Goal: Subscribe to service/newsletter

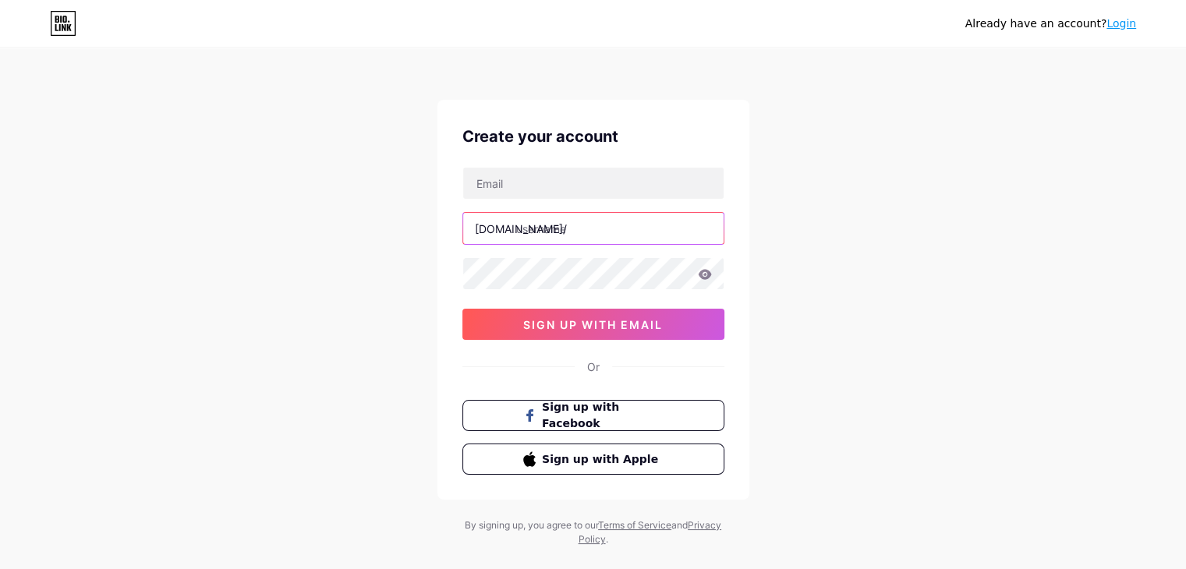
click at [561, 235] on input "text" at bounding box center [593, 228] width 260 height 31
paste input "levellineconcrete"
type input "levellineconcrete"
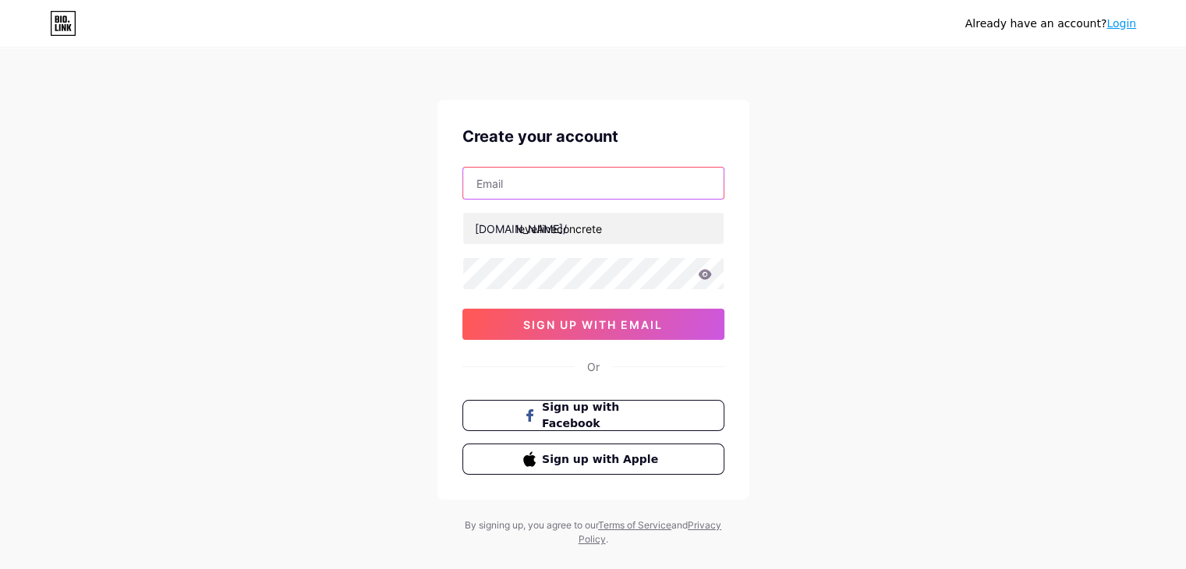
click at [520, 182] on input "text" at bounding box center [593, 183] width 260 height 31
type input "[EMAIL_ADDRESS][DOMAIN_NAME]"
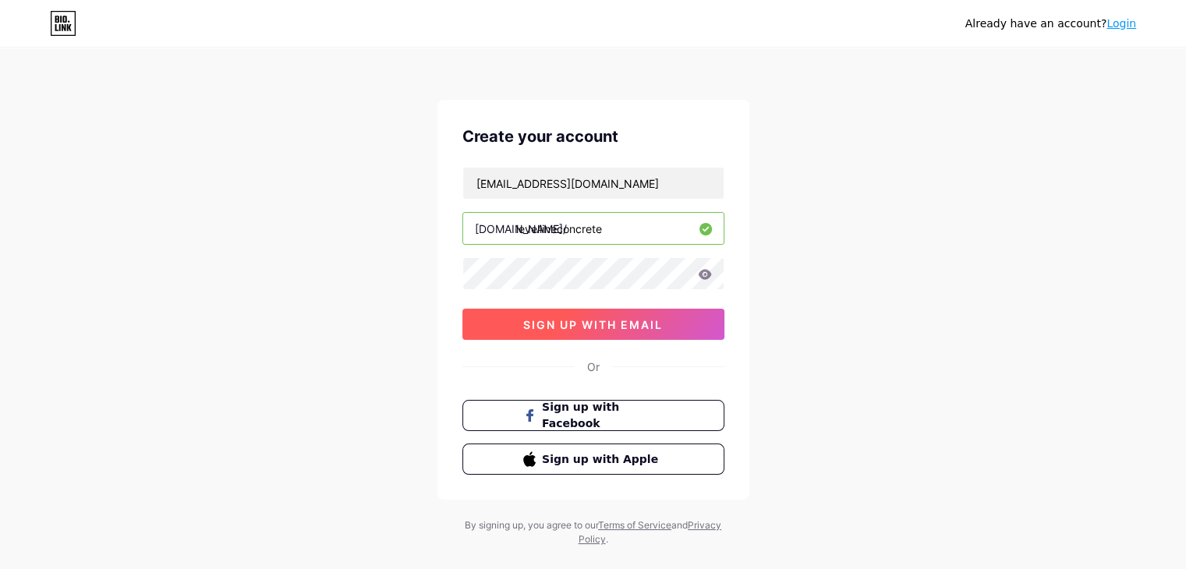
click at [596, 322] on span "sign up with email" at bounding box center [593, 324] width 140 height 13
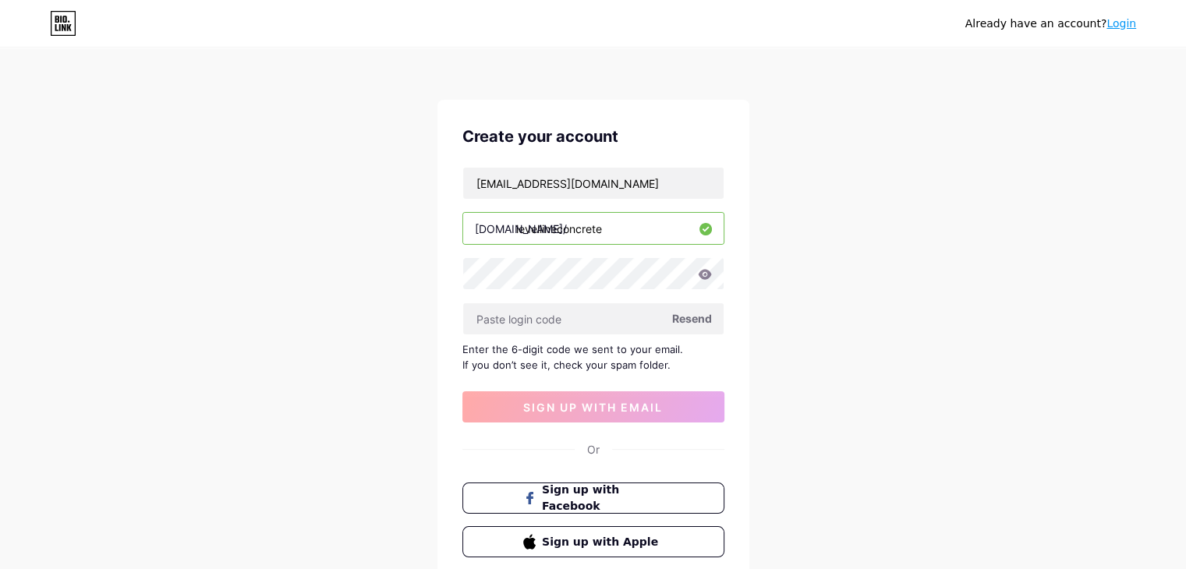
click at [687, 314] on span "Resend" at bounding box center [692, 318] width 40 height 16
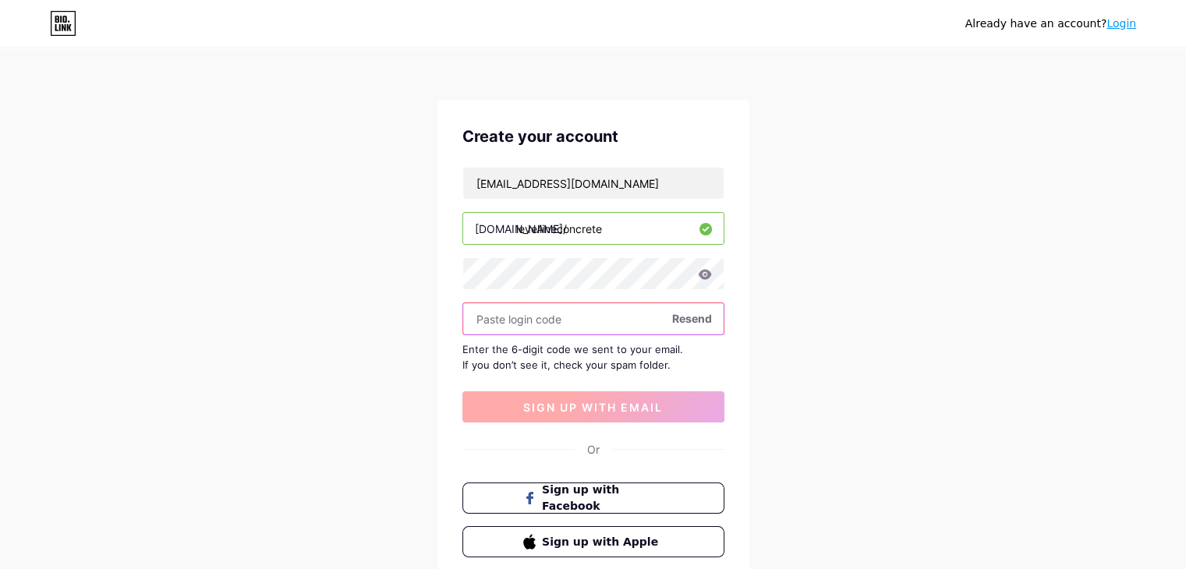
paste input "219515"
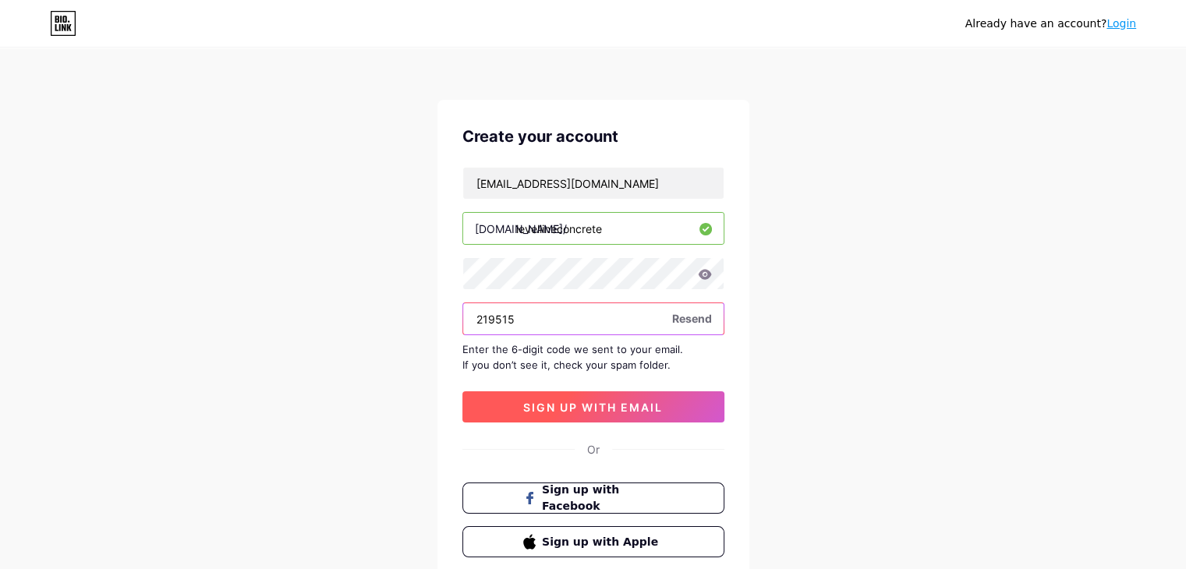
type input "219515"
click at [585, 408] on span "sign up with email" at bounding box center [593, 407] width 140 height 13
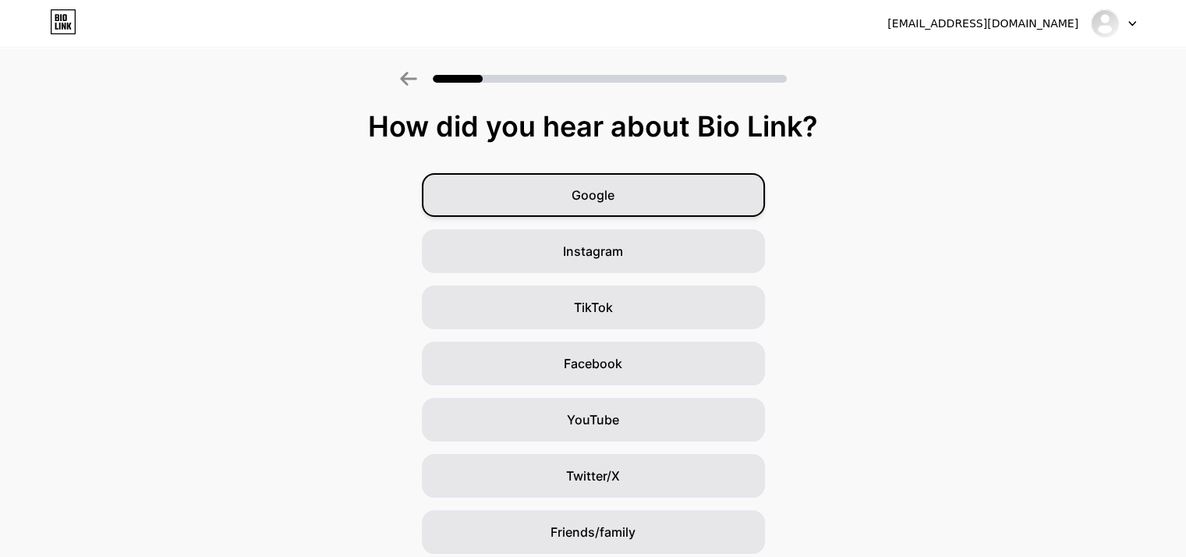
click at [624, 203] on div "Google" at bounding box center [593, 195] width 343 height 44
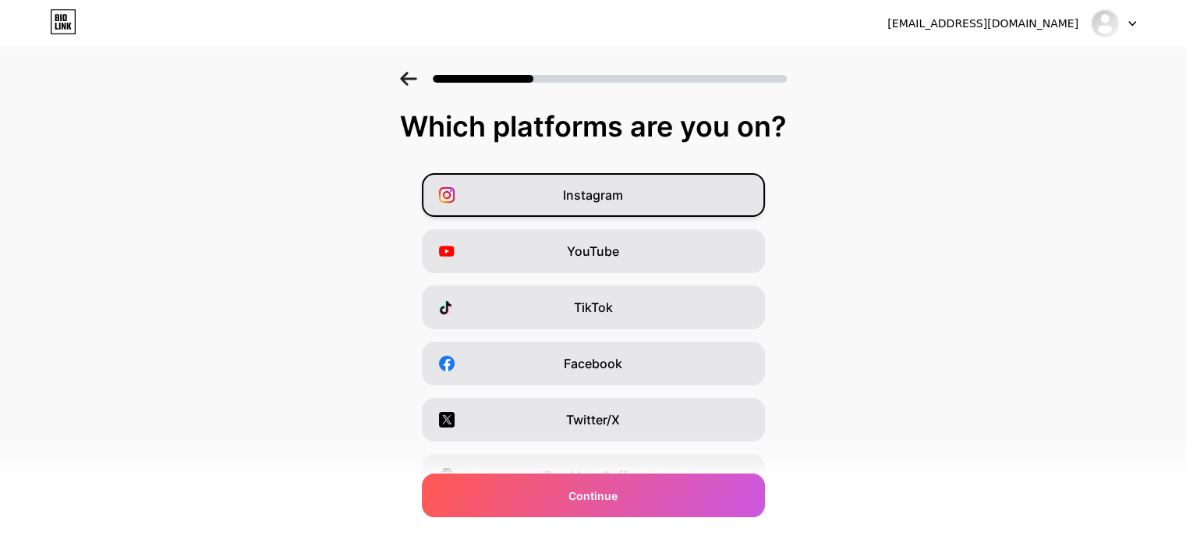
click at [605, 209] on div "Instagram" at bounding box center [593, 195] width 343 height 44
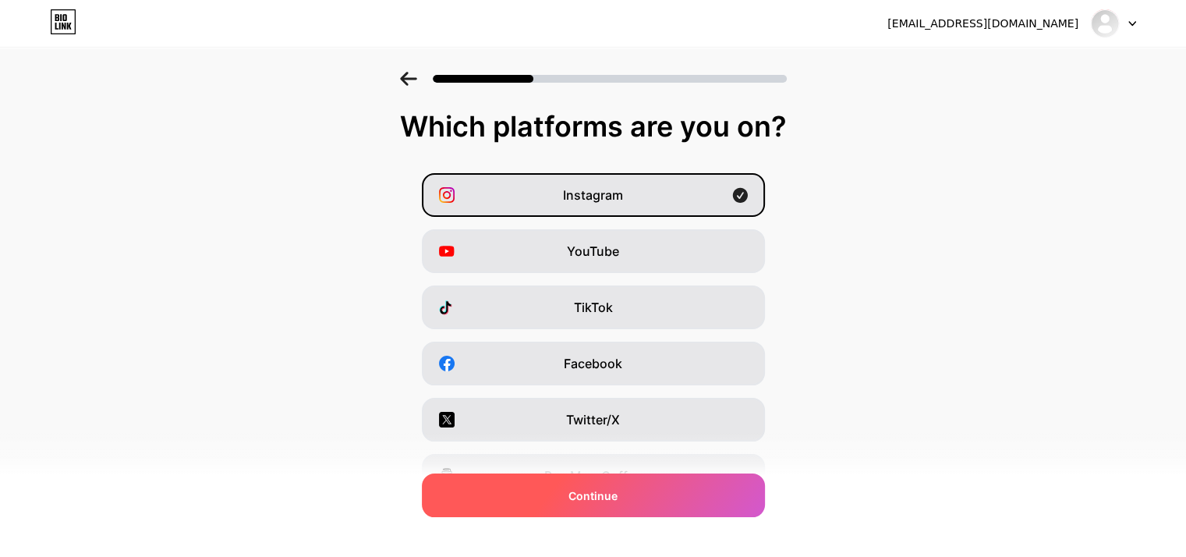
click at [611, 495] on span "Continue" at bounding box center [592, 495] width 49 height 16
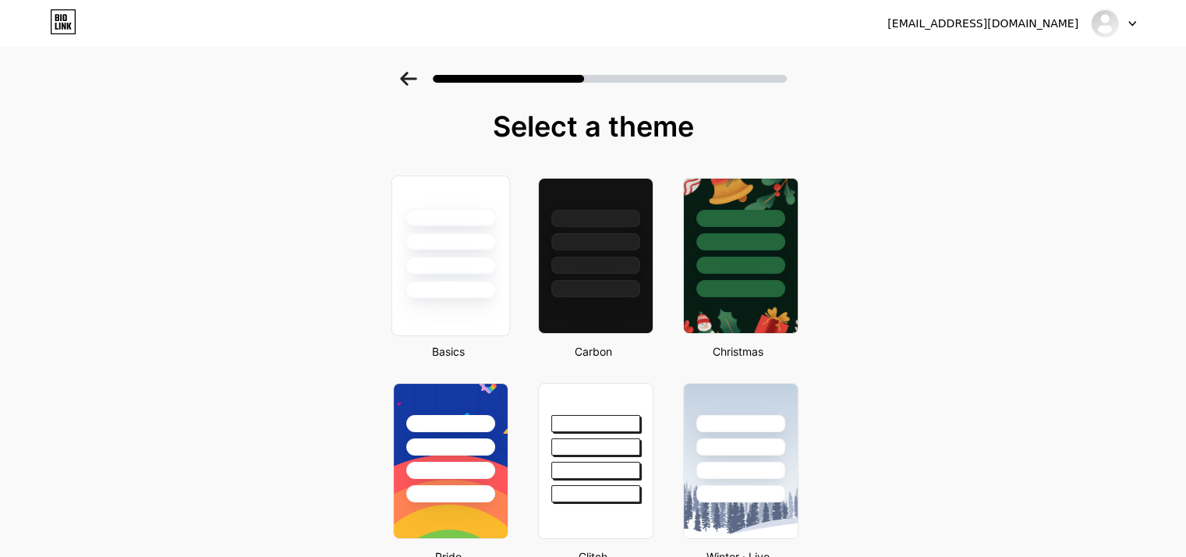
click at [490, 258] on div at bounding box center [450, 265] width 91 height 18
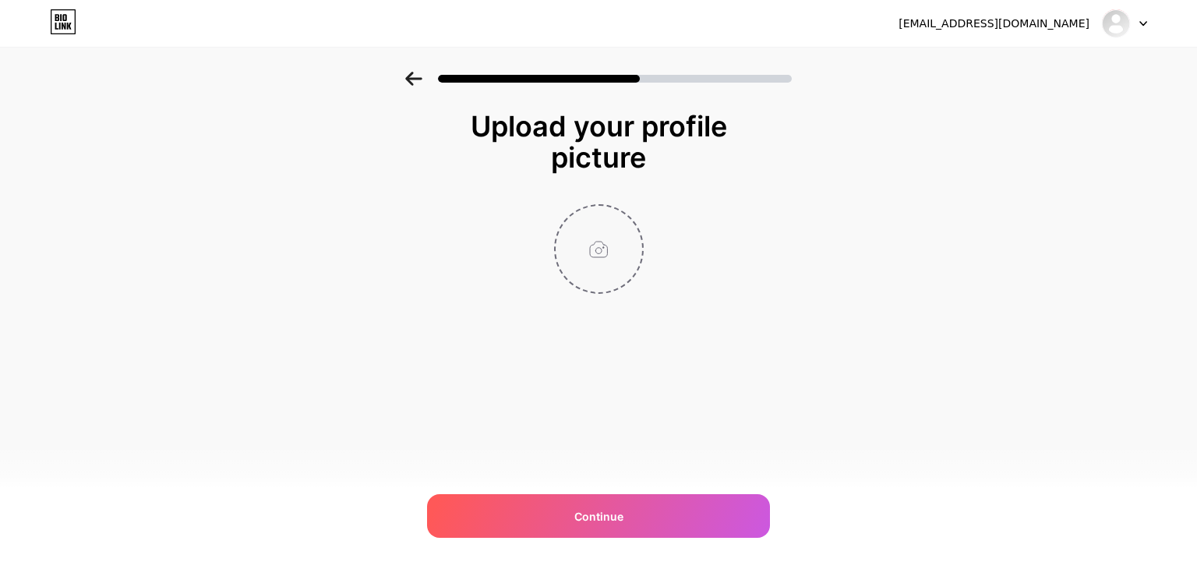
click at [608, 248] on input "file" at bounding box center [599, 249] width 87 height 87
type input "C:\fakepath\Level Line Concrete.png"
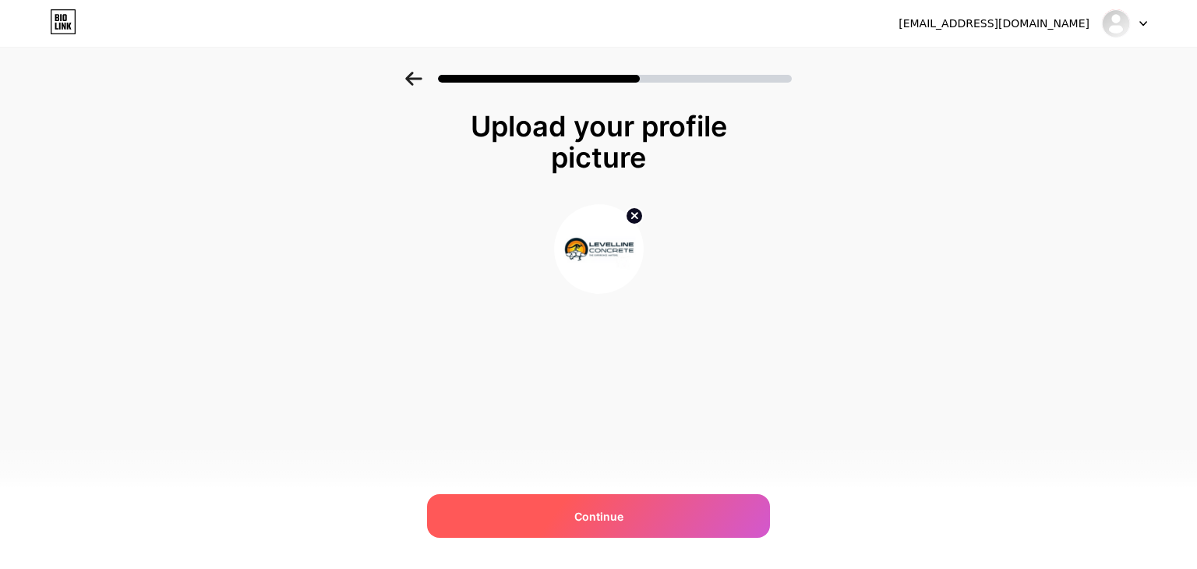
click at [628, 520] on div "Continue" at bounding box center [598, 516] width 343 height 44
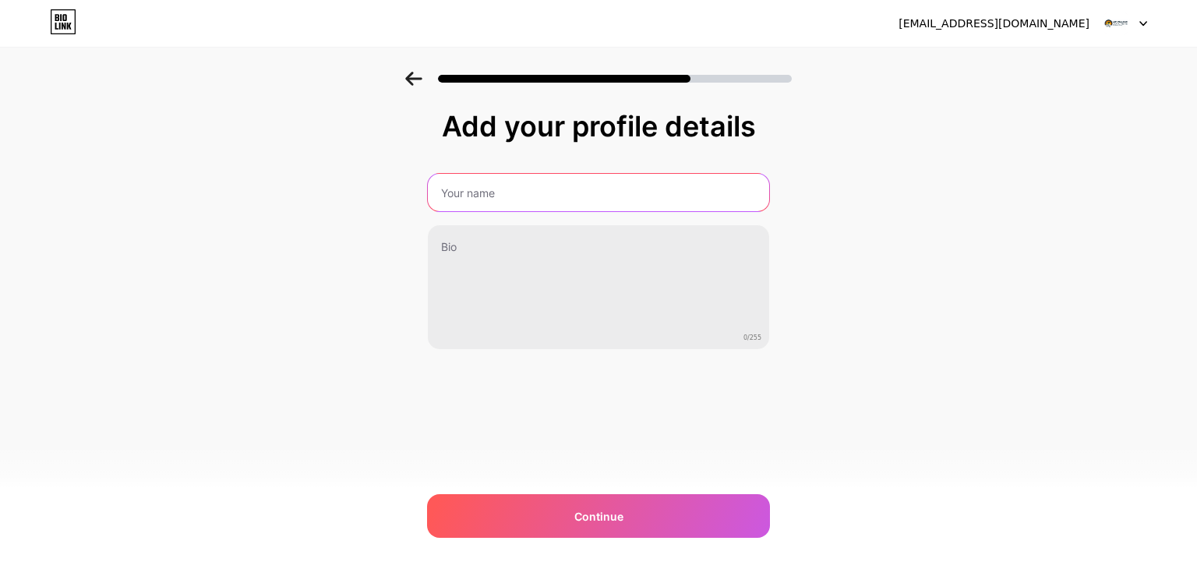
click at [512, 199] on input "text" at bounding box center [598, 192] width 341 height 37
type input "Level Line Concrete"
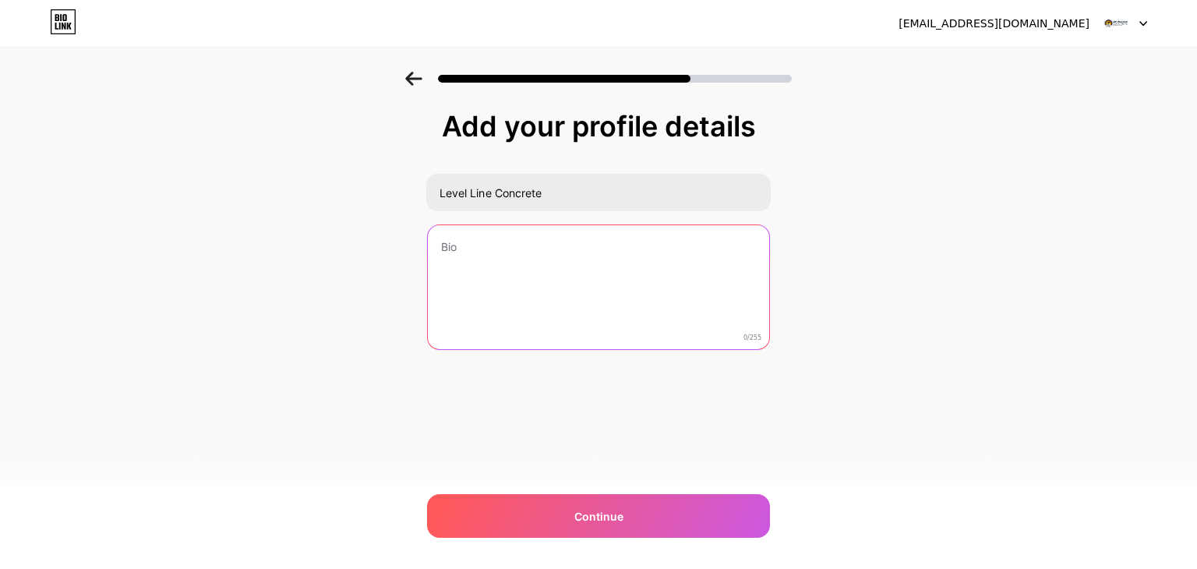
click at [490, 256] on textarea at bounding box center [598, 287] width 341 height 125
paste textarea "[US_STATE] raised and in [US_STATE] we’ll stay! Being deeply rooted in [GEOGRAP…"
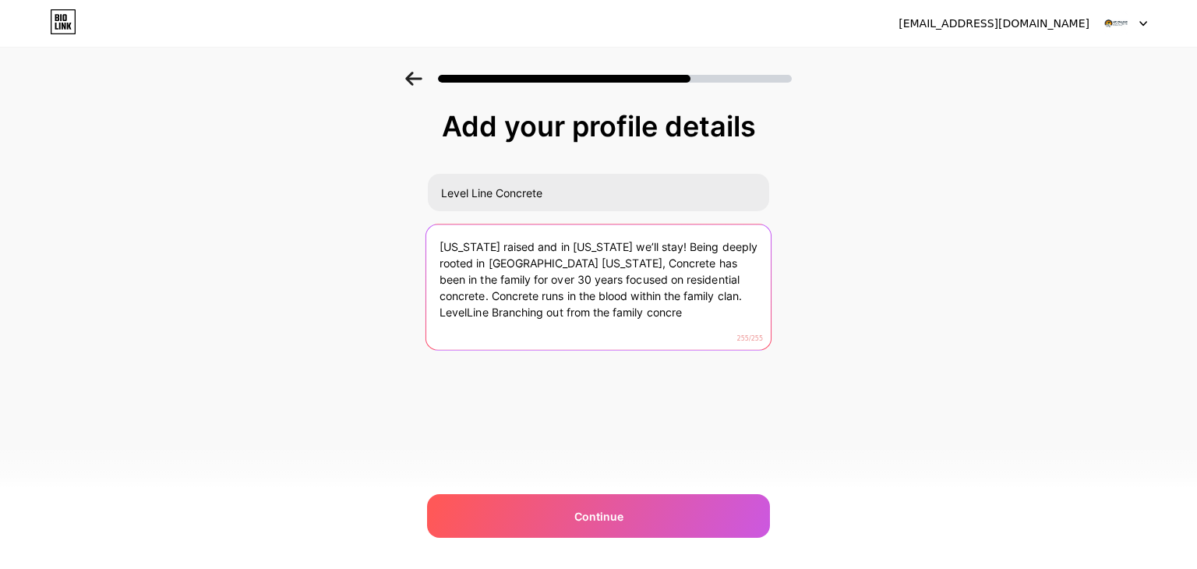
click at [583, 295] on textarea "[US_STATE] raised and in [US_STATE] we’ll stay! Being deeply rooted in [GEOGRAP…" at bounding box center [598, 287] width 345 height 127
drag, startPoint x: 586, startPoint y: 294, endPoint x: 599, endPoint y: 345, distance: 52.9
click at [595, 348] on textarea "[US_STATE] raised and in [US_STATE] we’ll stay! Being deeply rooted in [GEOGRAP…" at bounding box center [598, 287] width 345 height 127
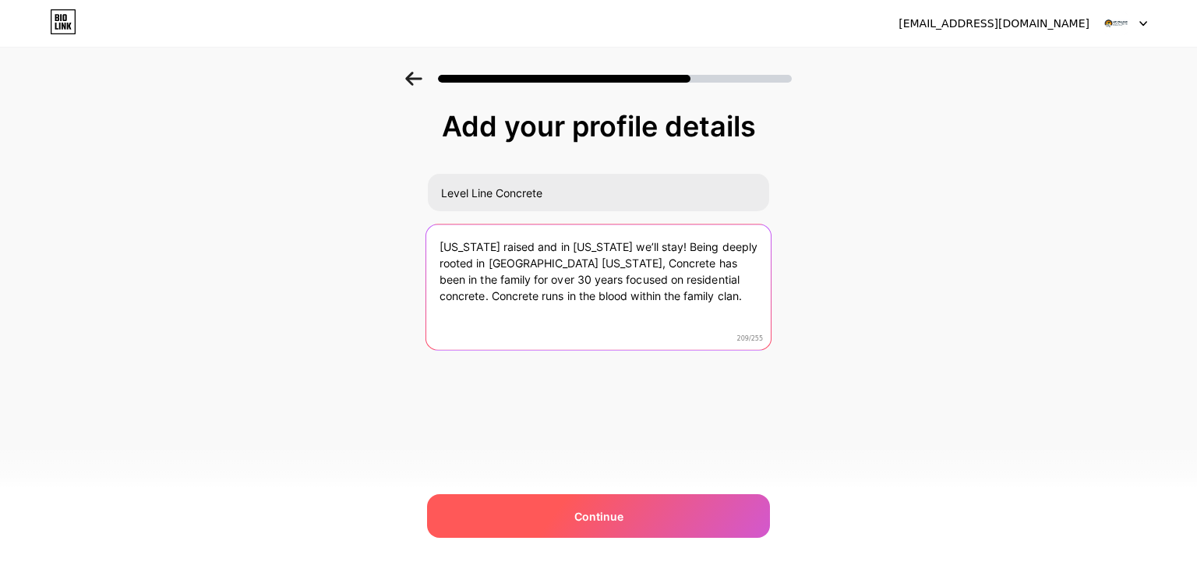
type textarea "[US_STATE] raised and in [US_STATE] we’ll stay! Being deeply rooted in [GEOGRAP…"
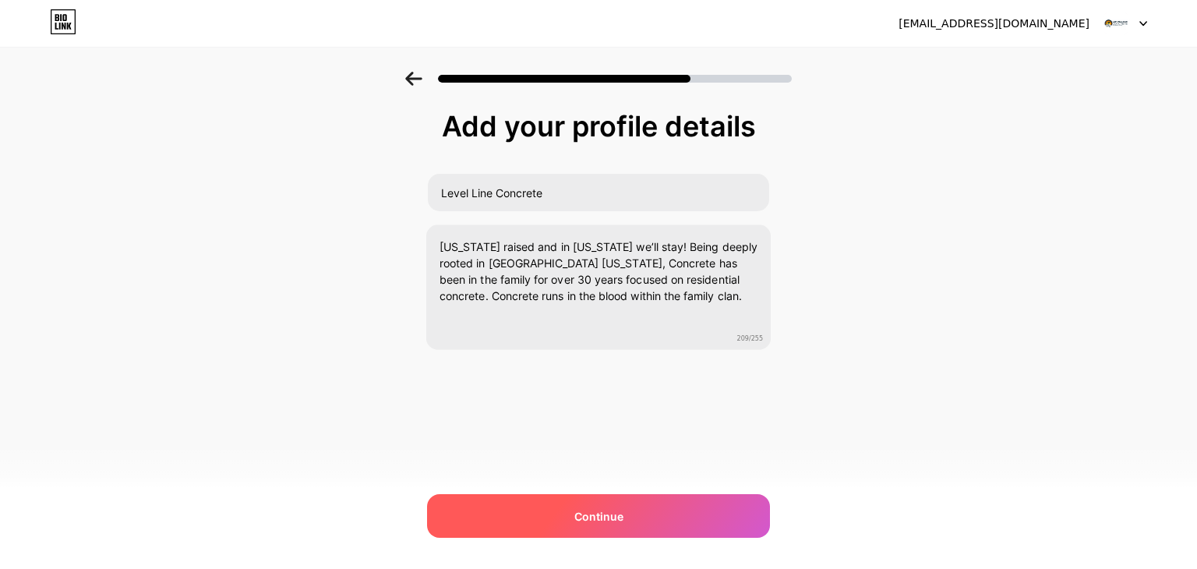
click at [639, 512] on div "Continue" at bounding box center [598, 516] width 343 height 44
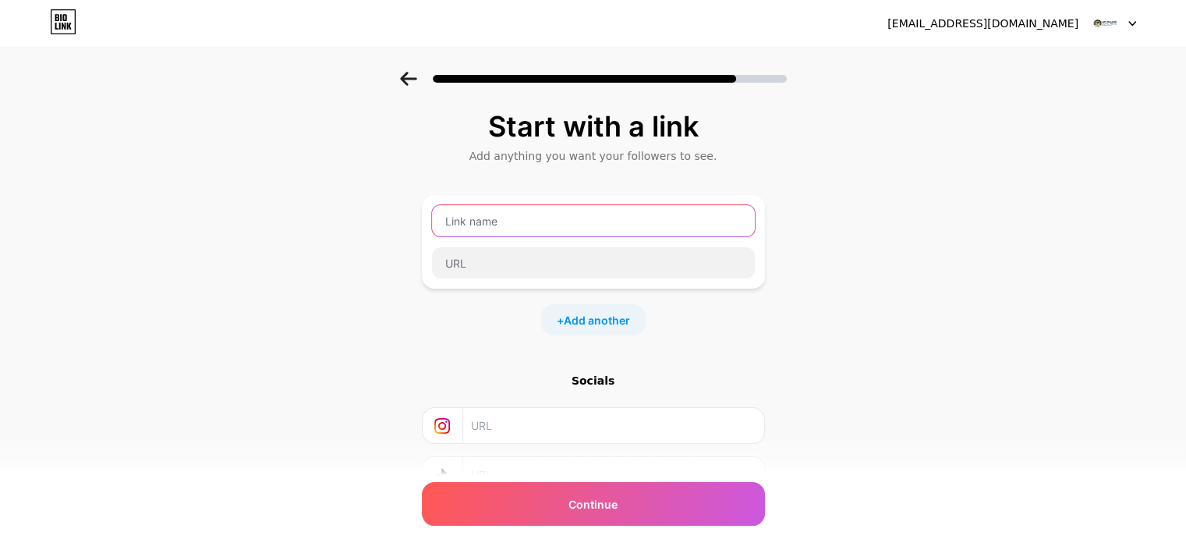
click at [521, 221] on input "text" at bounding box center [593, 220] width 323 height 31
paste input "Level Line Concrete"
type input "Level Line Concrete"
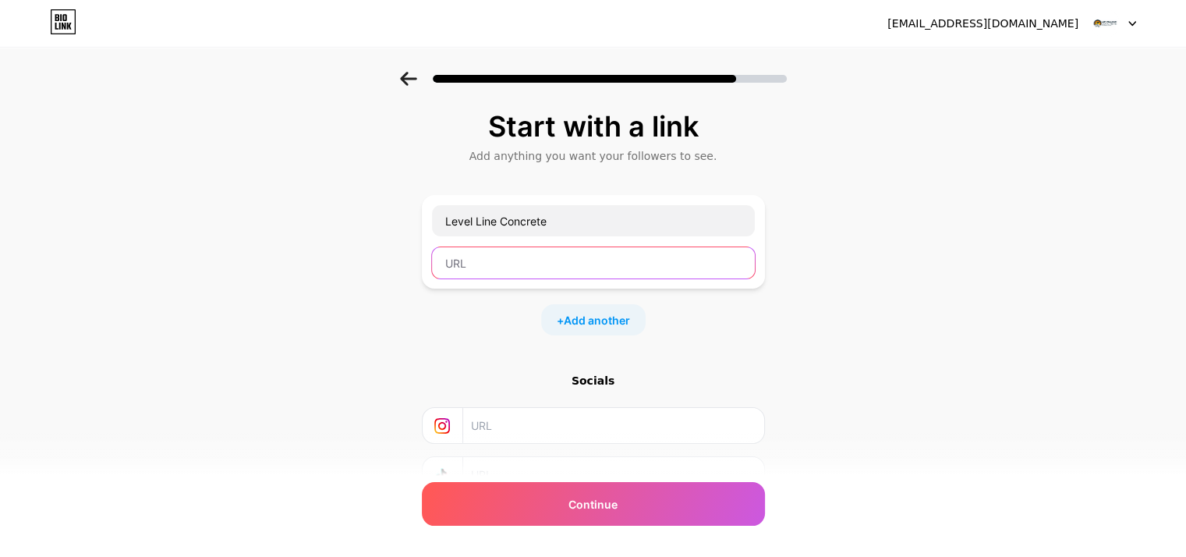
click at [531, 263] on input "text" at bounding box center [593, 262] width 323 height 31
paste input "[URL][DOMAIN_NAME]"
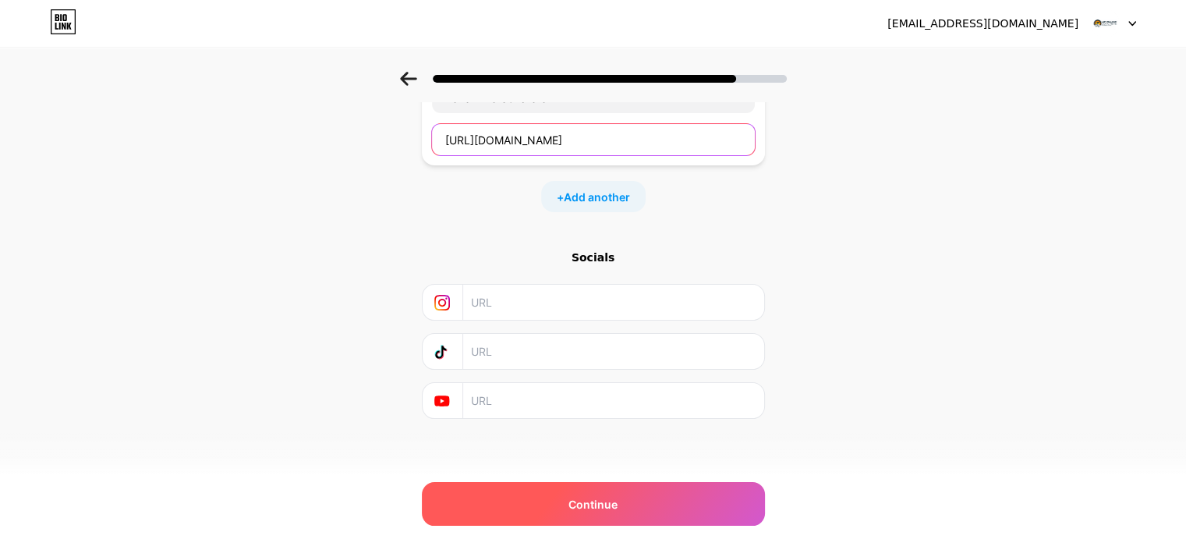
type input "[URL][DOMAIN_NAME]"
click at [578, 497] on span "Continue" at bounding box center [592, 504] width 49 height 16
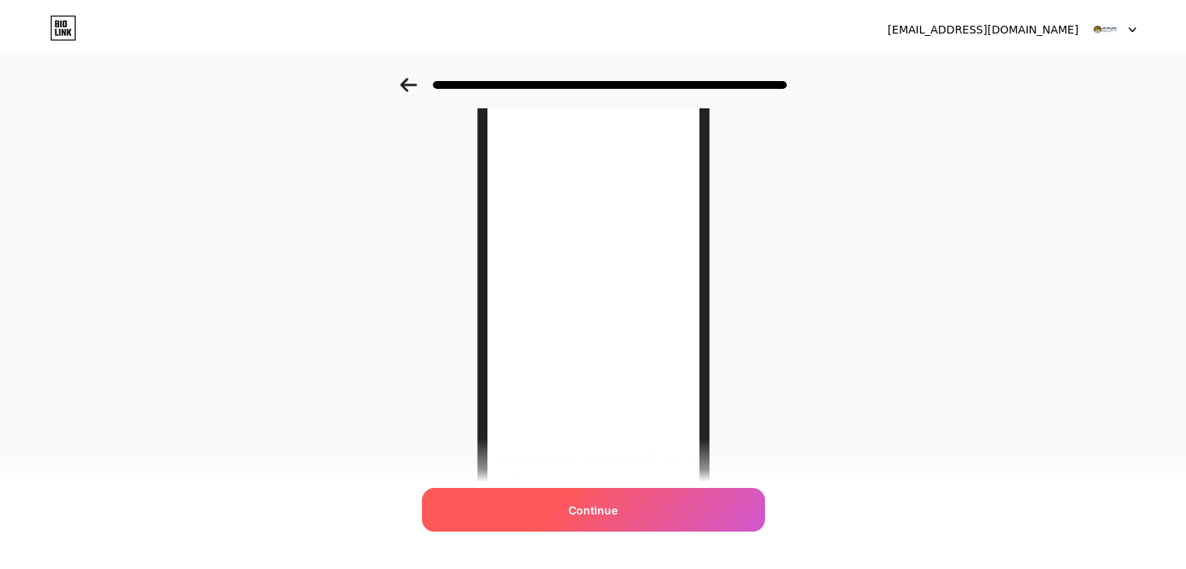
scroll to position [0, 0]
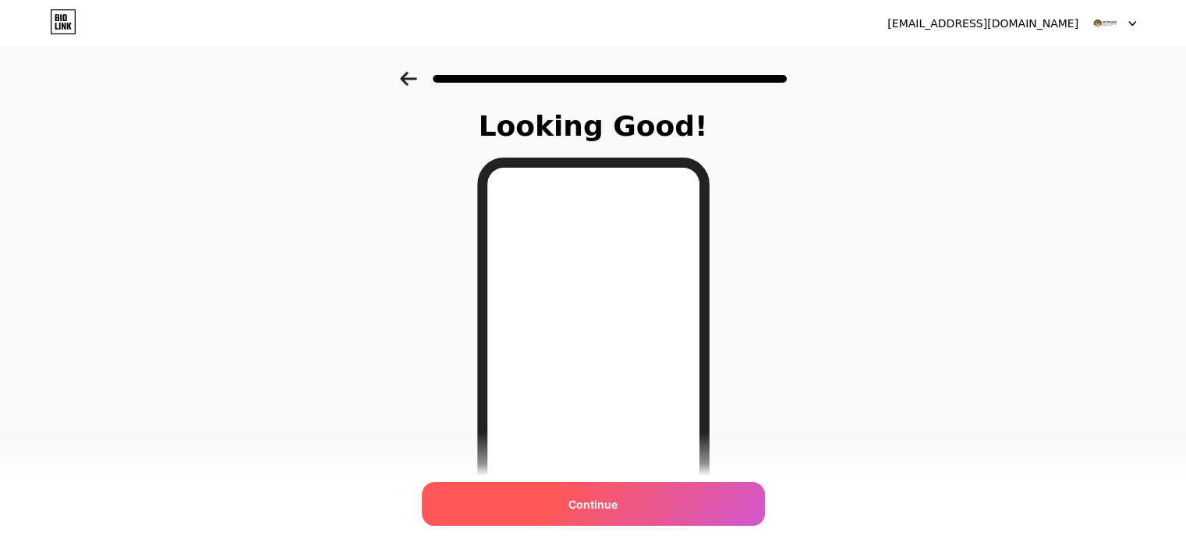
click at [605, 499] on span "Continue" at bounding box center [592, 504] width 49 height 16
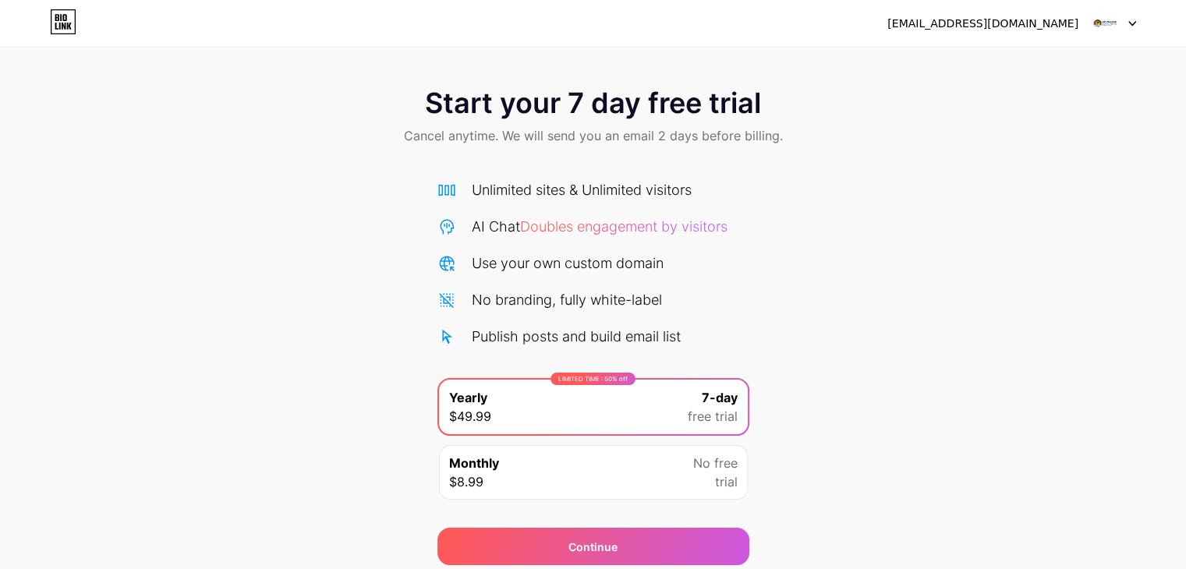
click at [1099, 25] on img at bounding box center [1105, 24] width 30 height 30
click at [977, 27] on div "[EMAIL_ADDRESS][DOMAIN_NAME]" at bounding box center [982, 24] width 191 height 16
click at [1107, 27] on img at bounding box center [1105, 24] width 30 height 30
click at [1131, 23] on icon at bounding box center [1132, 23] width 8 height 5
click at [944, 210] on div "Start your 7 day free trial Cancel anytime. We will send you an email 2 days be…" at bounding box center [593, 318] width 1186 height 493
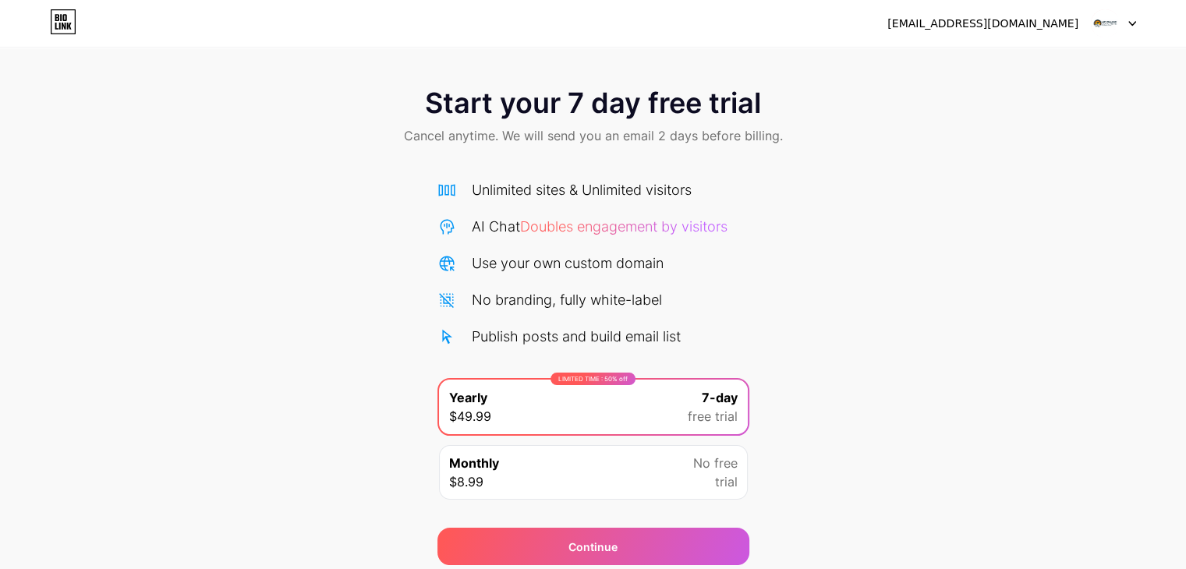
click at [56, 23] on icon at bounding box center [56, 26] width 3 height 7
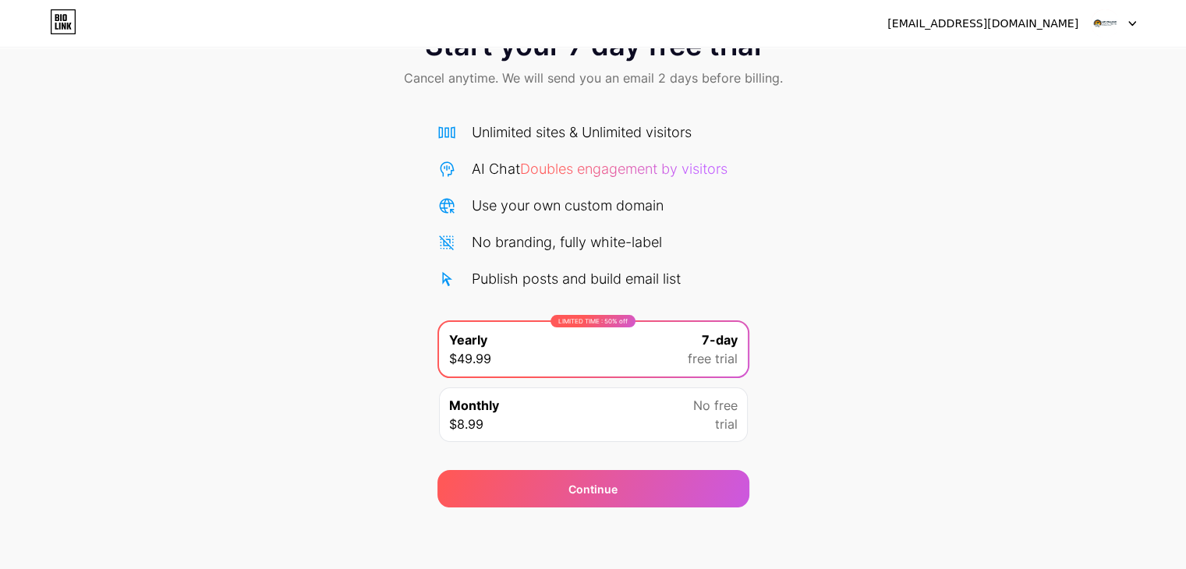
click at [555, 129] on div "Unlimited sites & Unlimited visitors" at bounding box center [582, 132] width 220 height 21
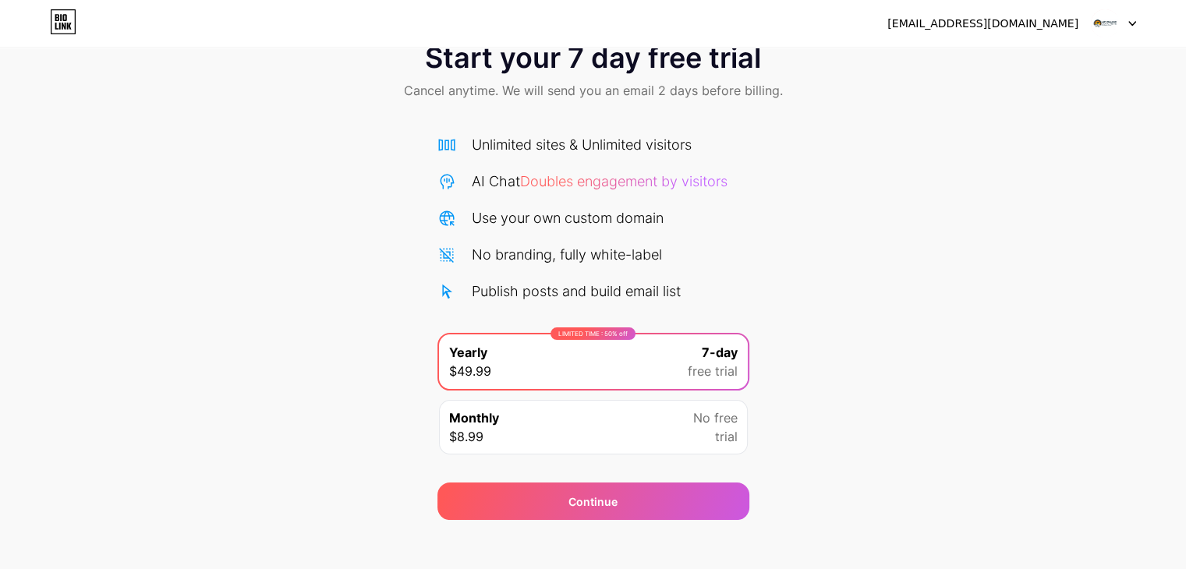
scroll to position [47, 0]
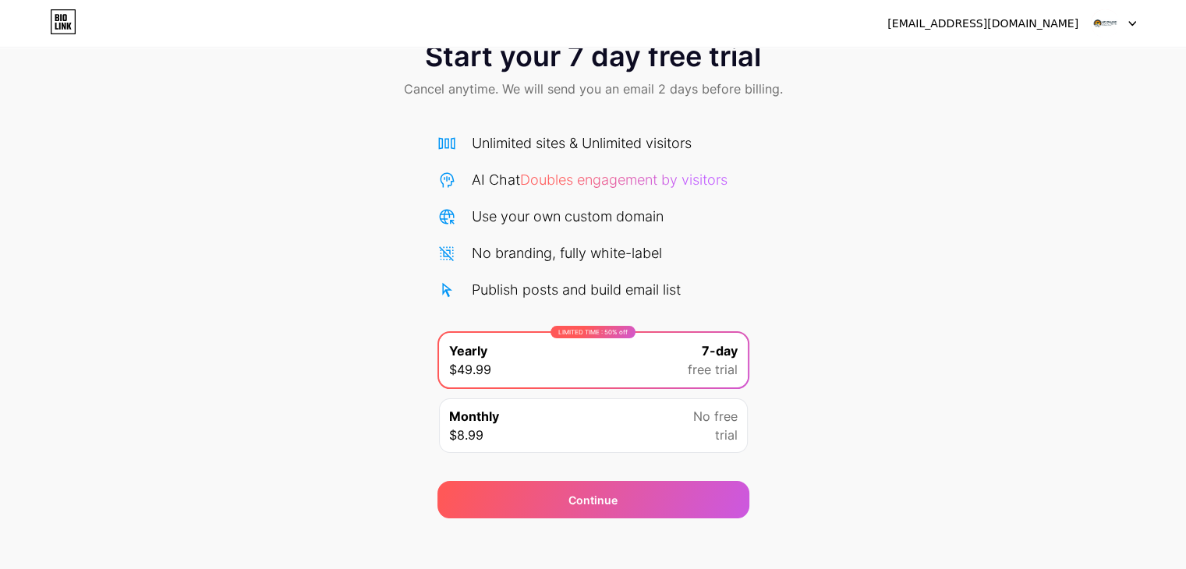
click at [692, 424] on div "Monthly $8.99 No free trial" at bounding box center [593, 425] width 309 height 55
drag, startPoint x: 640, startPoint y: 373, endPoint x: 634, endPoint y: 426, distance: 53.4
click at [639, 373] on div "LIMITED TIME : 50% off Yearly $49.99 7-day free trial" at bounding box center [593, 360] width 309 height 55
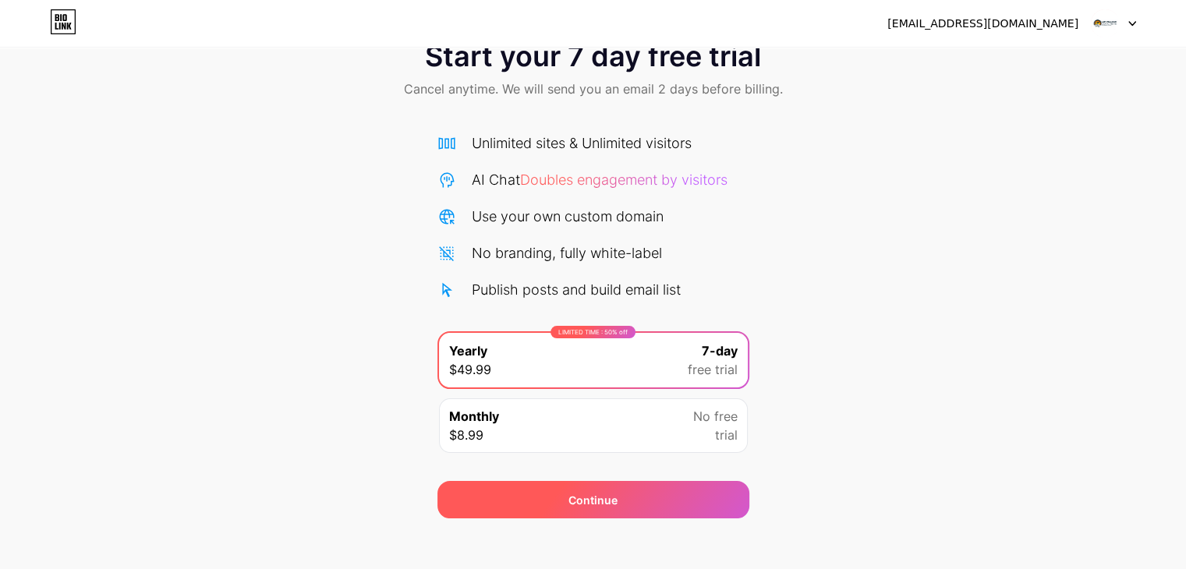
click at [624, 492] on div "Continue" at bounding box center [593, 499] width 312 height 37
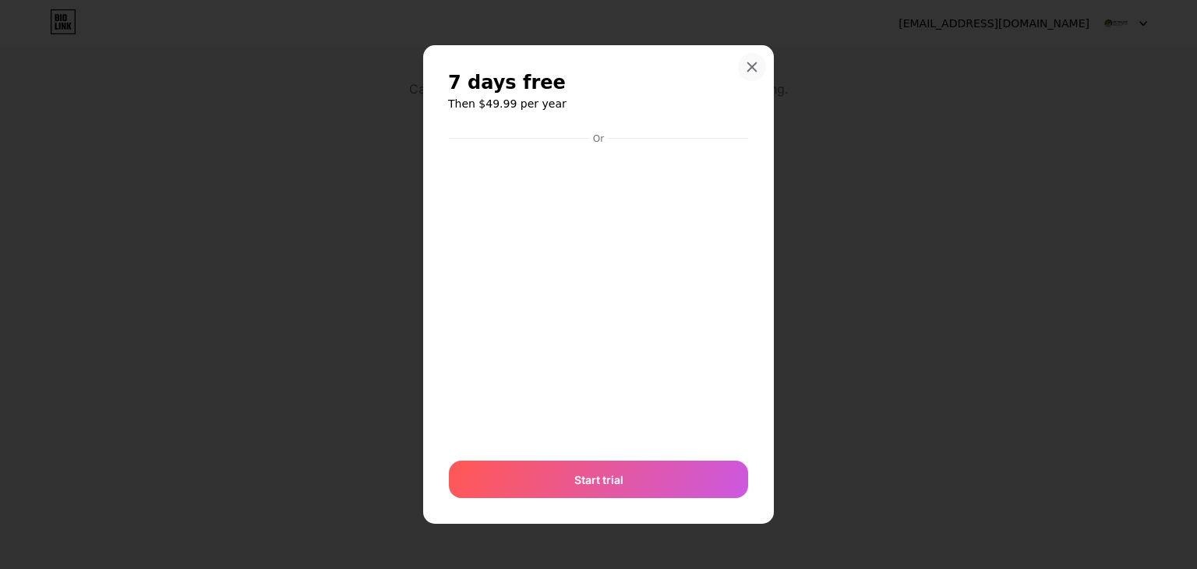
click at [753, 62] on icon at bounding box center [752, 67] width 12 height 12
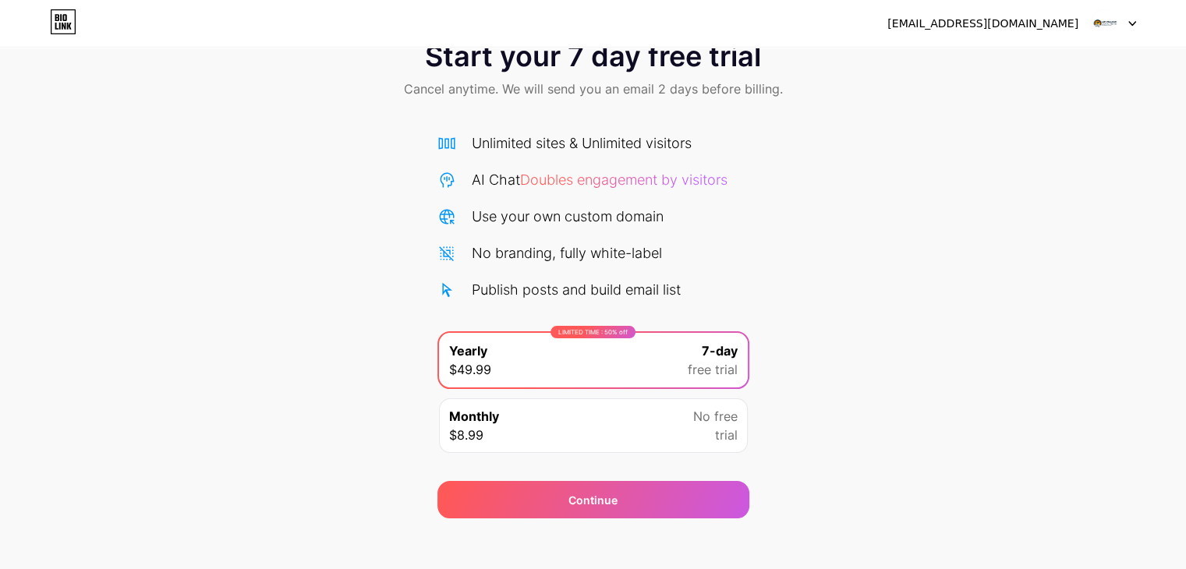
click at [977, 25] on div "[EMAIL_ADDRESS][DOMAIN_NAME]" at bounding box center [982, 24] width 191 height 16
click at [1107, 25] on img at bounding box center [1105, 24] width 30 height 30
click at [62, 18] on icon at bounding box center [64, 17] width 4 height 7
